Goal: Information Seeking & Learning: Learn about a topic

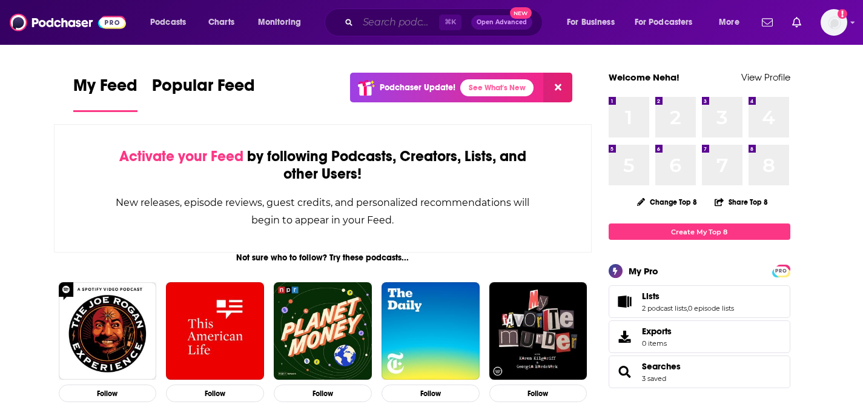
click at [407, 21] on input "Search podcasts, credits, & more..." at bounding box center [398, 22] width 81 height 19
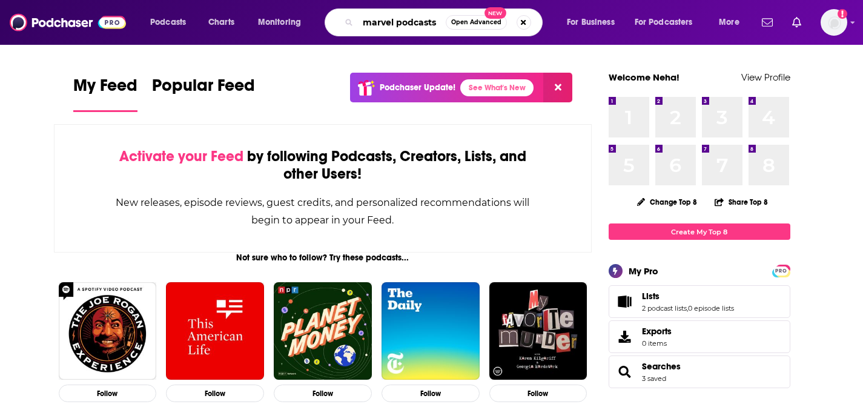
type input "marvel podcasts"
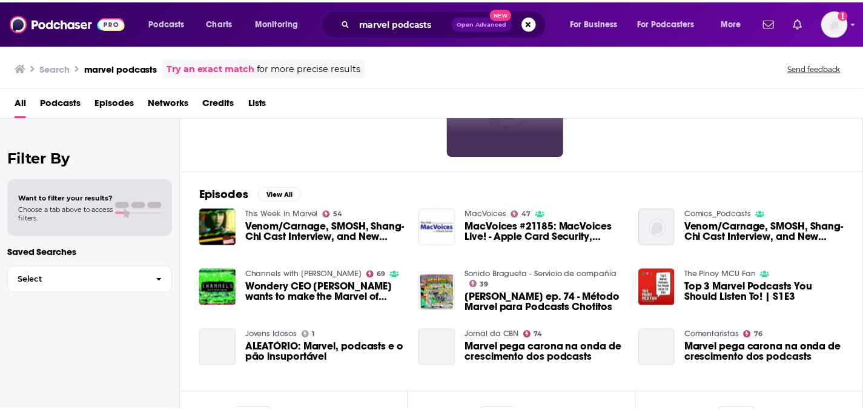
scroll to position [116, 0]
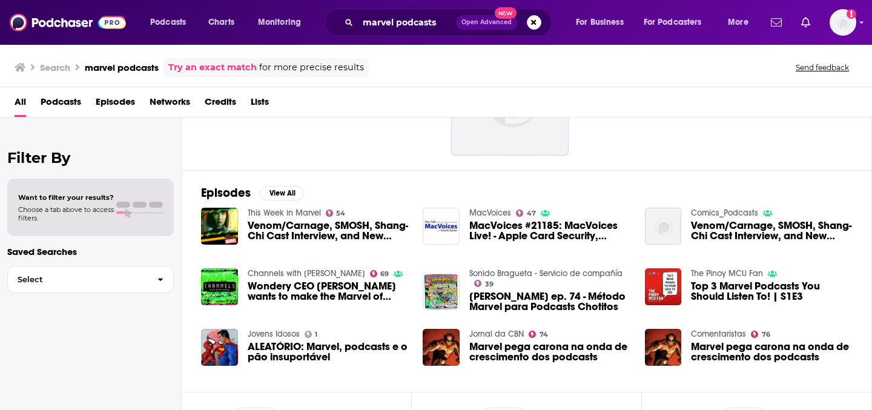
click at [370, 232] on span "Venom/Carnage, SMOSH, Shang-Chi Cast Interview, and New Marvel Podcasts!" at bounding box center [328, 231] width 161 height 21
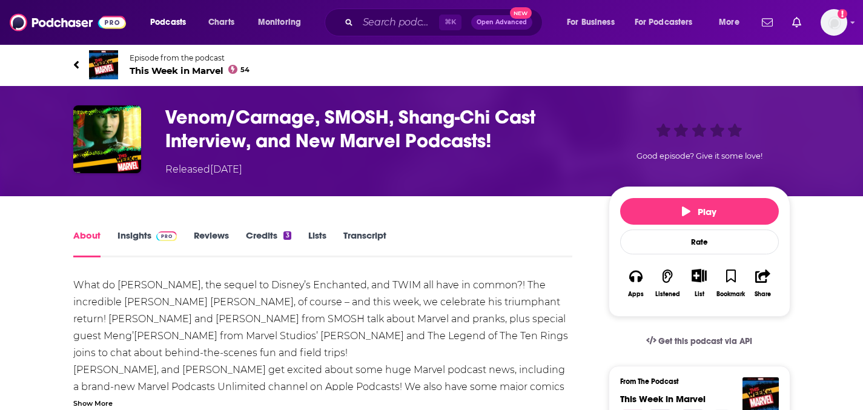
click at [207, 69] on span "This Week in Marvel 54" at bounding box center [190, 71] width 121 height 12
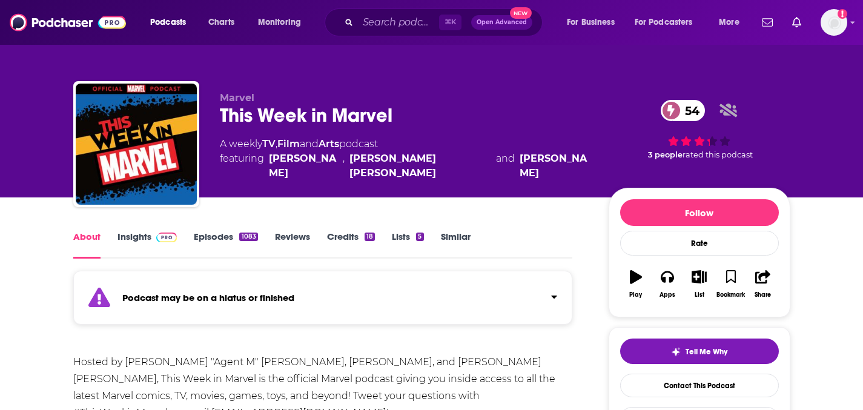
scroll to position [4, 0]
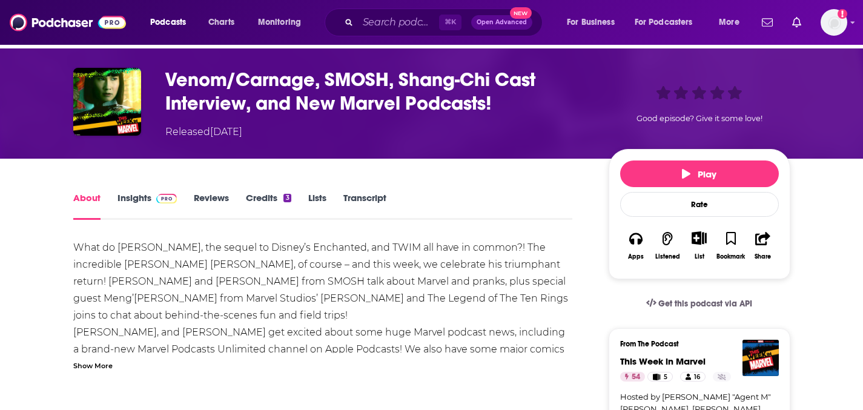
scroll to position [41, 0]
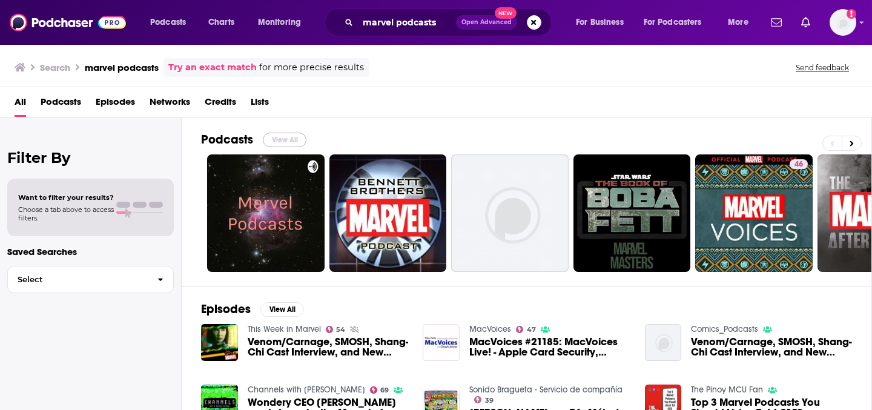
click at [287, 138] on button "View All" at bounding box center [285, 140] width 44 height 15
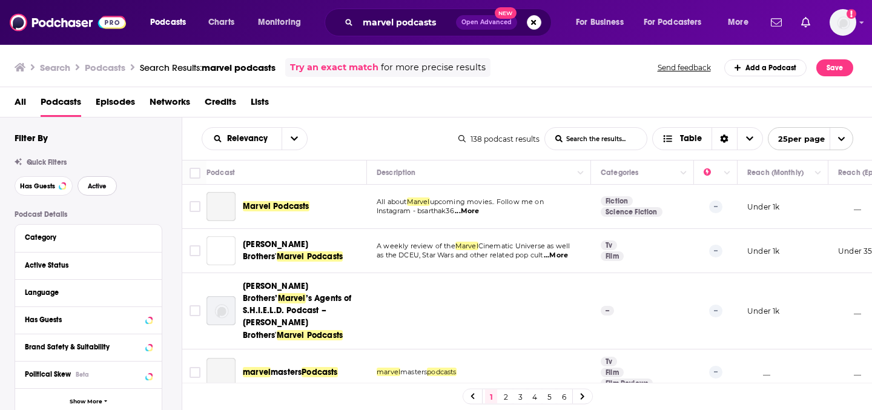
click at [89, 186] on span "Active" at bounding box center [97, 186] width 19 height 7
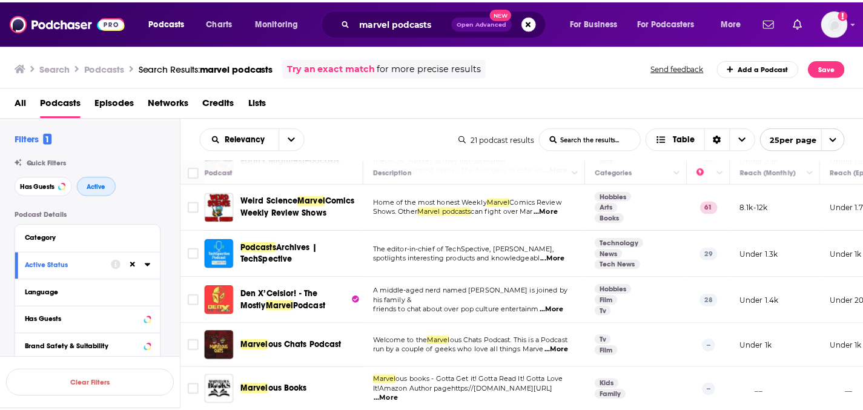
scroll to position [47, 0]
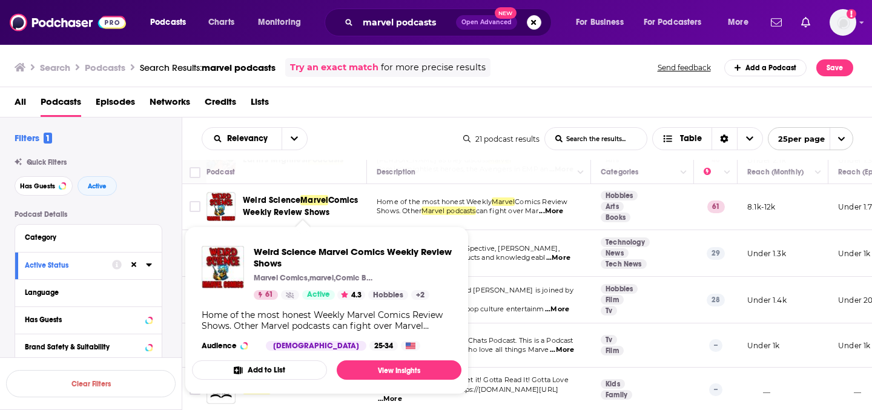
click at [299, 216] on span "Comics Weekly Review Shows" at bounding box center [300, 206] width 115 height 22
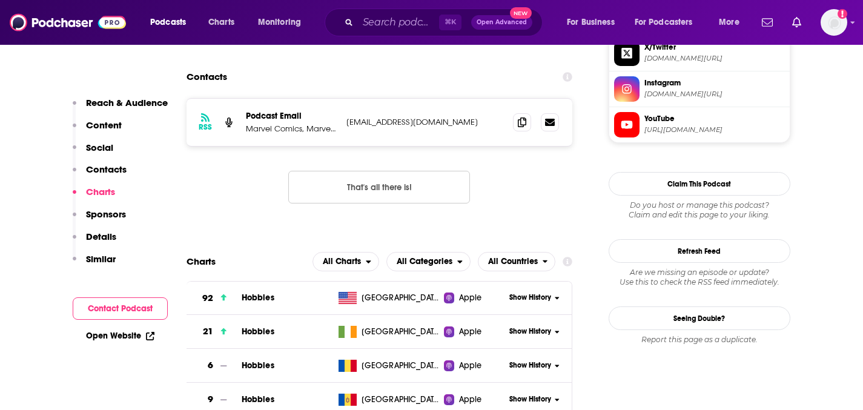
scroll to position [1184, 0]
